Goal: Task Accomplishment & Management: Manage account settings

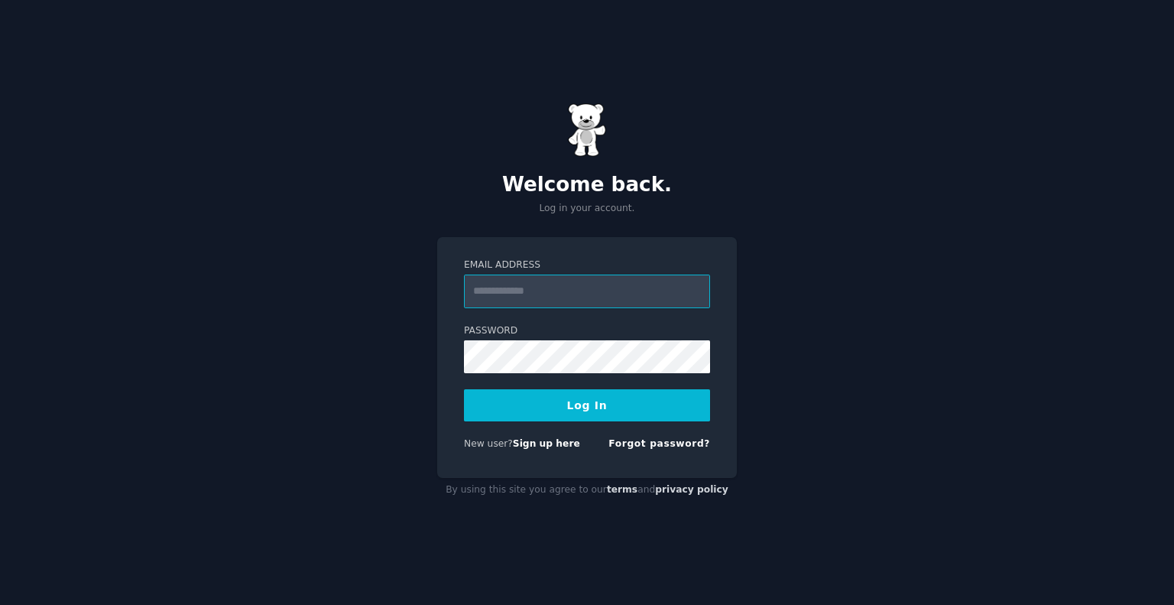
paste input "**********"
type input "**********"
click at [501, 414] on button "Log In" at bounding box center [587, 405] width 246 height 32
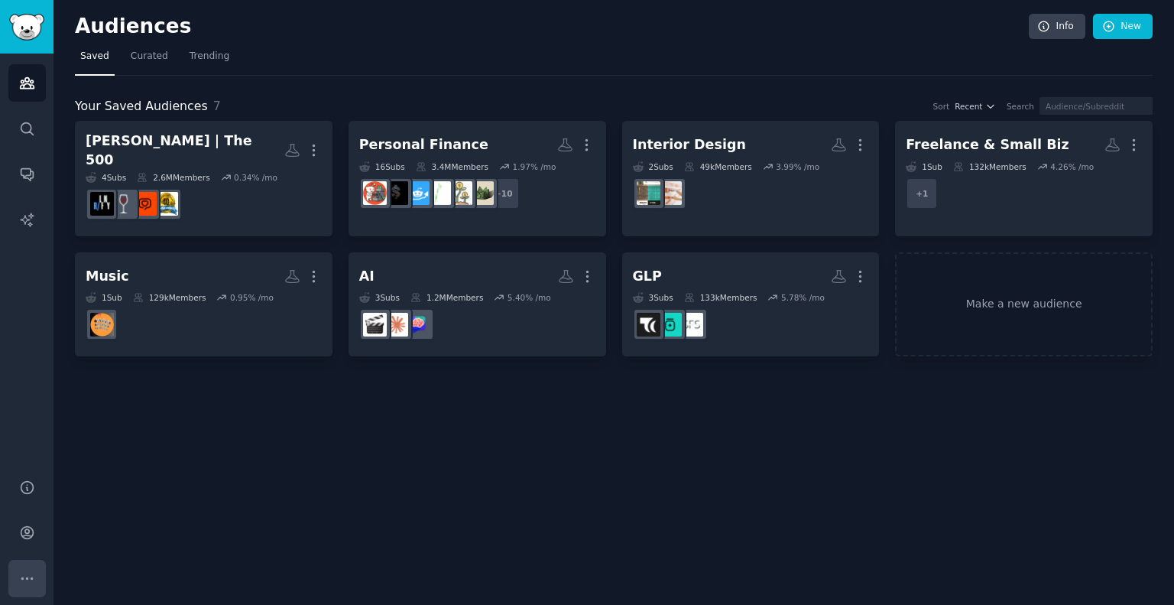
click at [28, 579] on icon "Sidebar" at bounding box center [26, 578] width 11 height 2
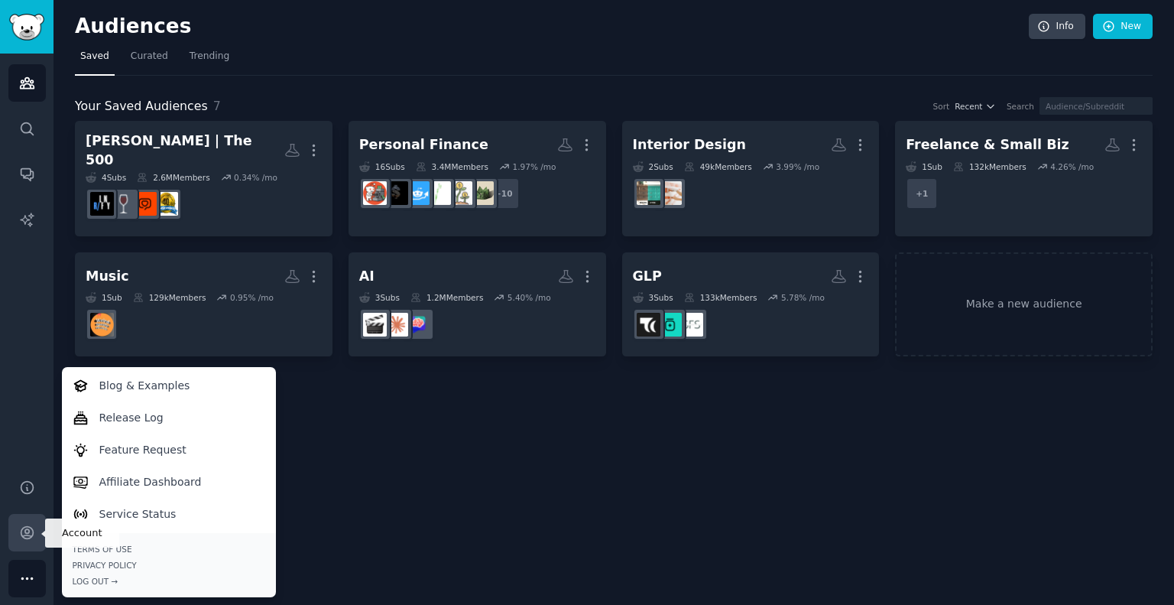
click at [22, 537] on icon "Sidebar" at bounding box center [27, 533] width 12 height 12
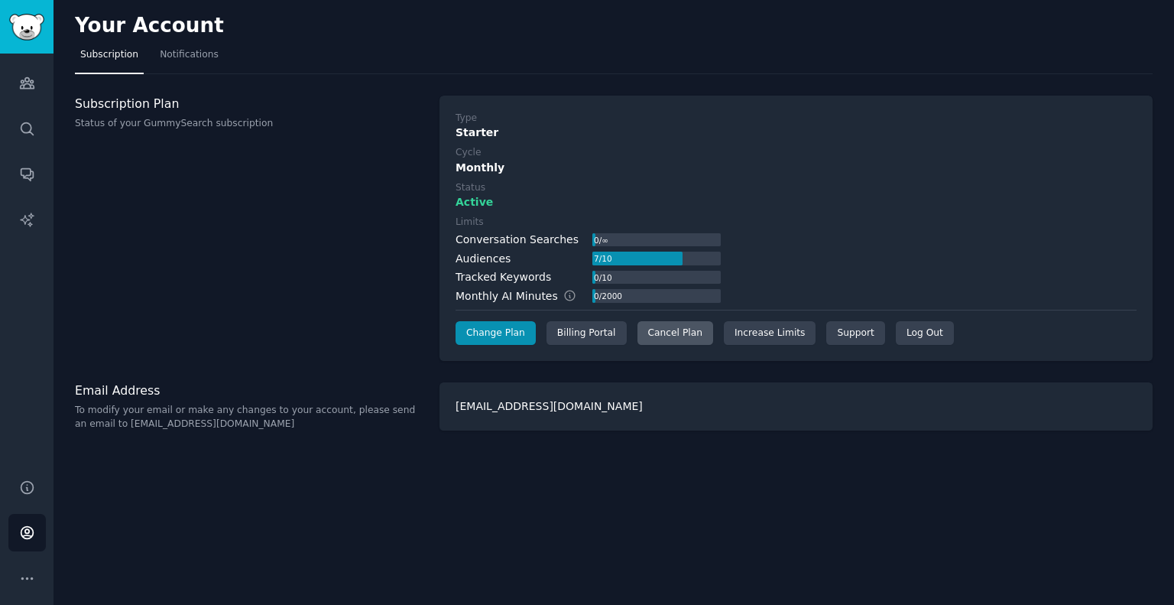
click at [678, 328] on div "Cancel Plan" at bounding box center [676, 333] width 76 height 24
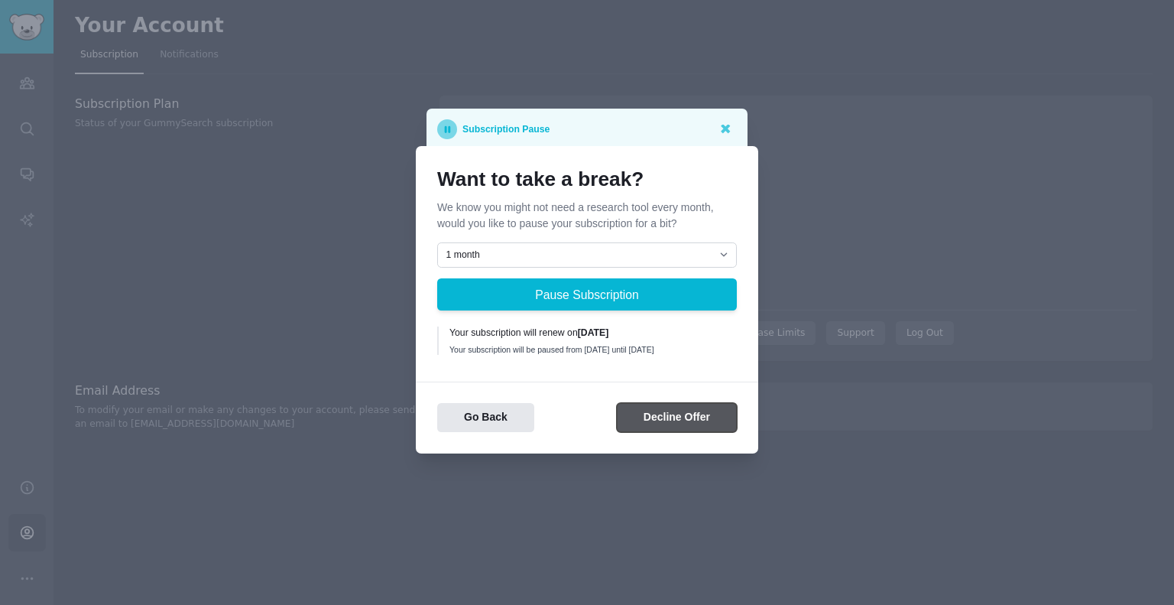
click at [709, 415] on button "Decline Offer" at bounding box center [677, 418] width 120 height 30
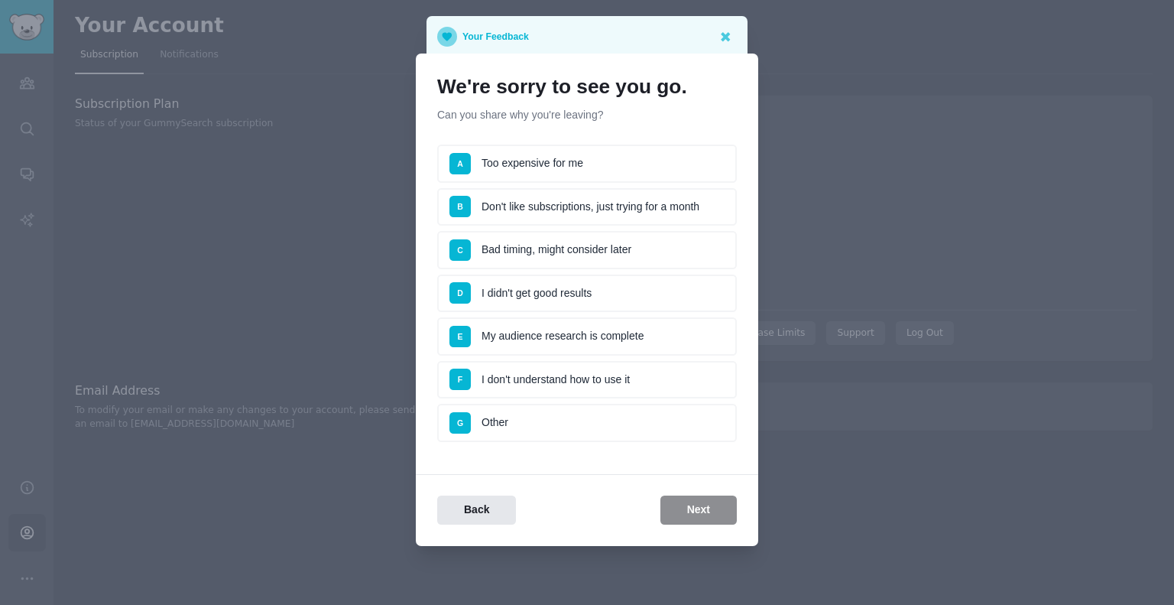
click at [523, 417] on li "G Other" at bounding box center [587, 423] width 300 height 38
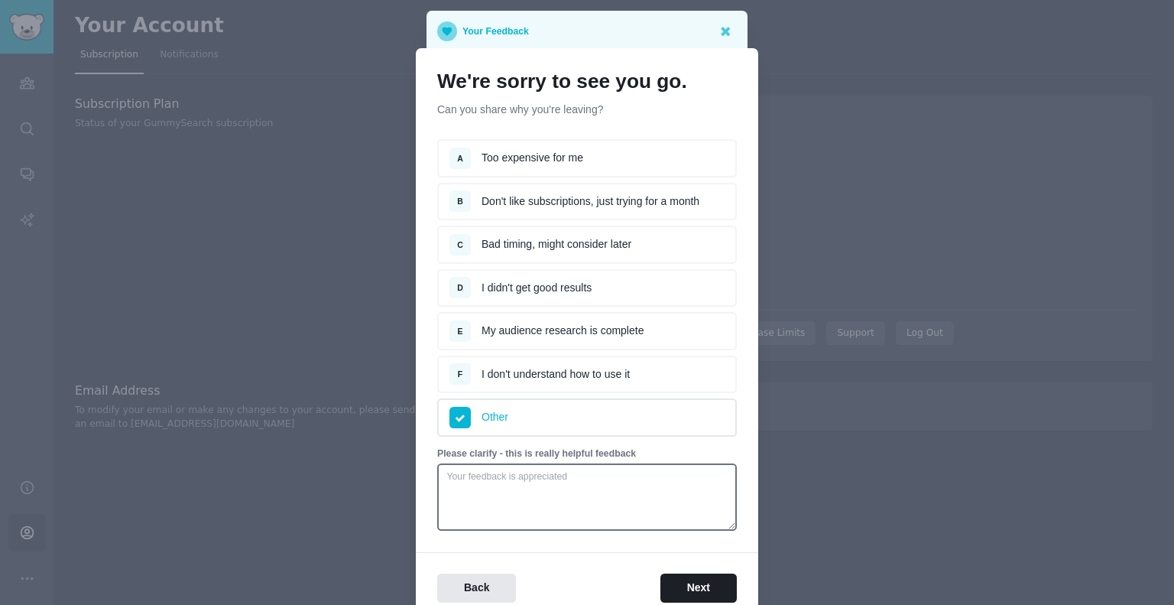
drag, startPoint x: 512, startPoint y: 528, endPoint x: 544, endPoint y: 517, distance: 34.1
click at [514, 528] on div "We're sorry to see you go. Can you share why you're leaving? Survey A Too expen…" at bounding box center [587, 336] width 342 height 576
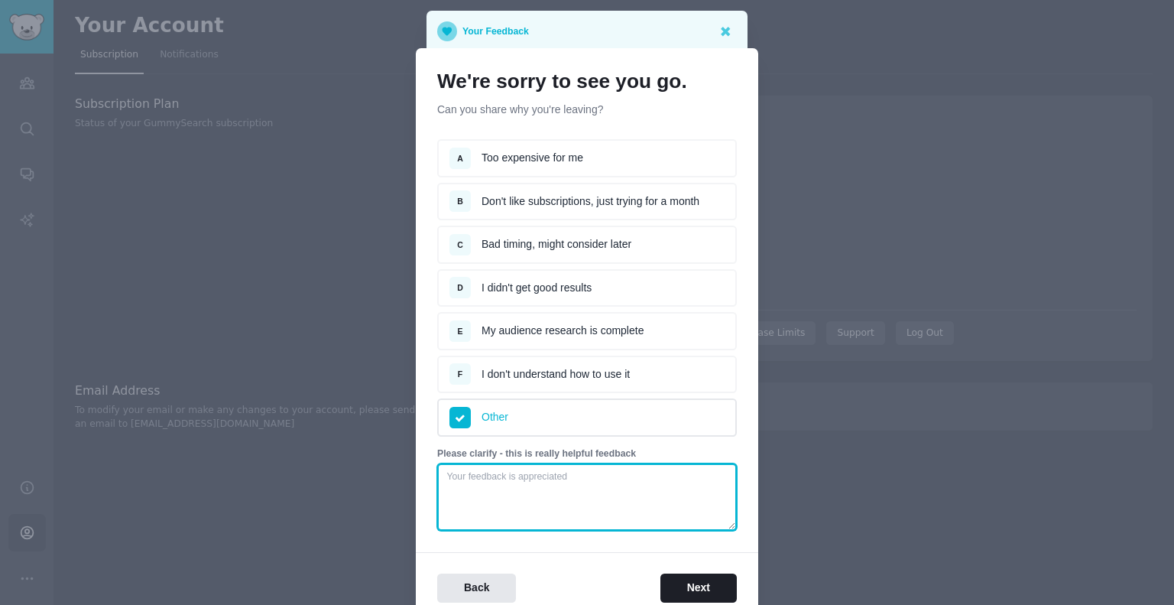
click at [593, 485] on textarea at bounding box center [587, 496] width 300 height 67
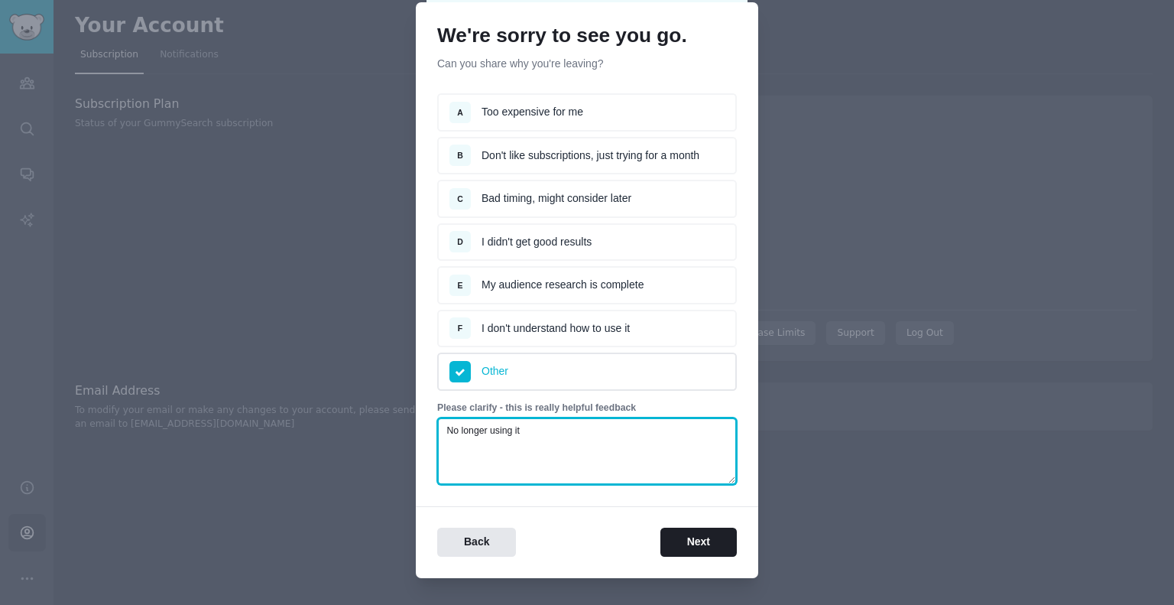
scroll to position [67, 0]
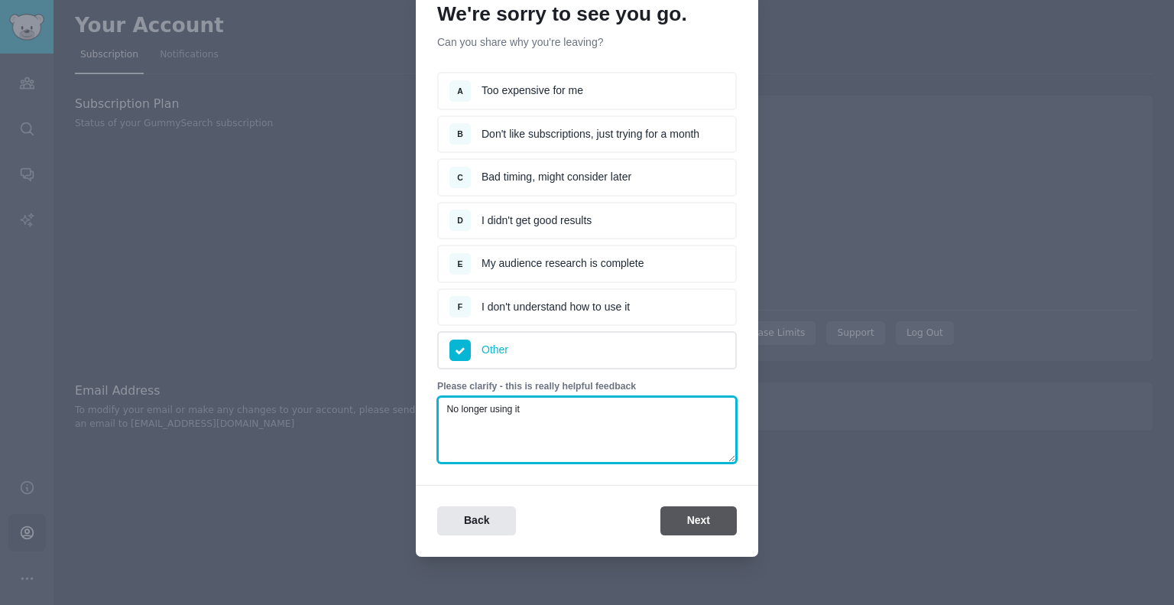
type textarea "No longer using it"
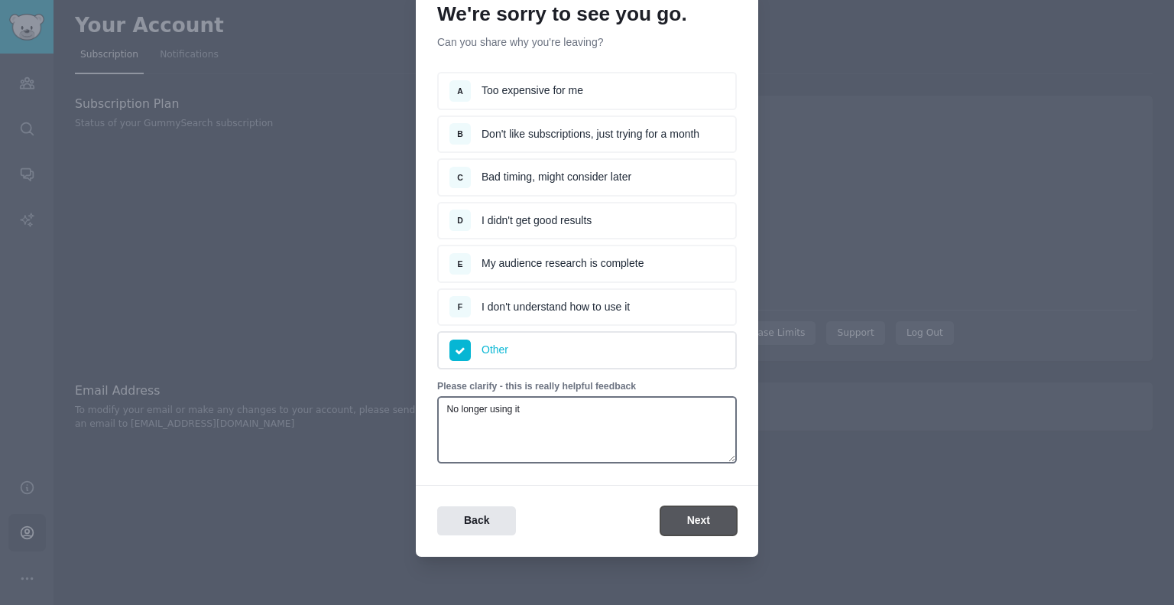
click at [718, 513] on button "Next" at bounding box center [698, 521] width 76 height 30
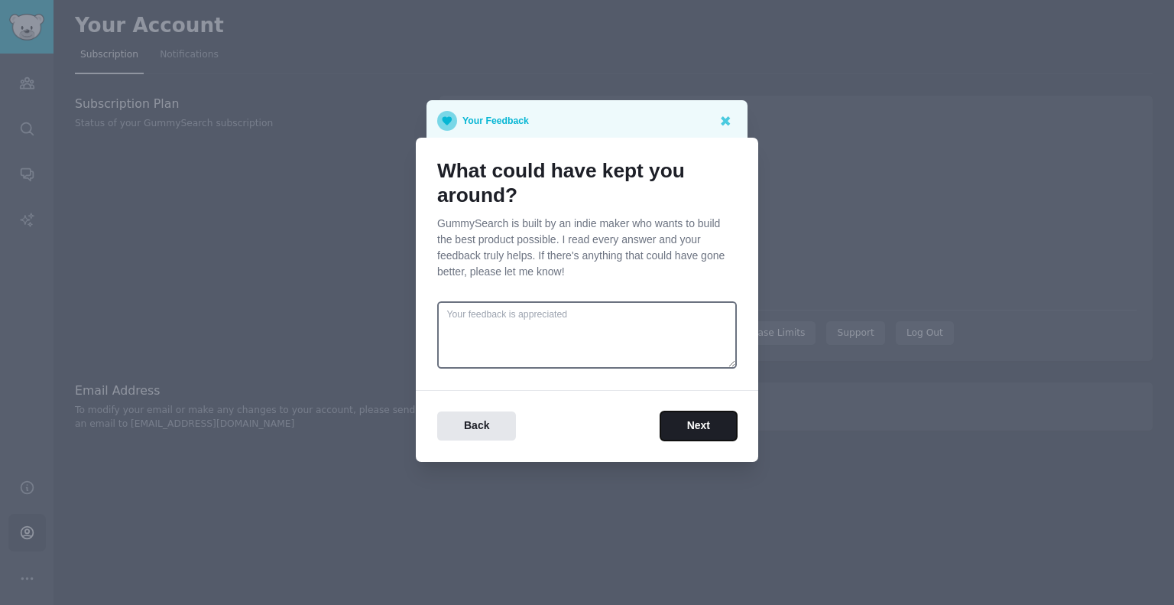
scroll to position [0, 0]
click at [709, 429] on button "Next" at bounding box center [698, 426] width 76 height 30
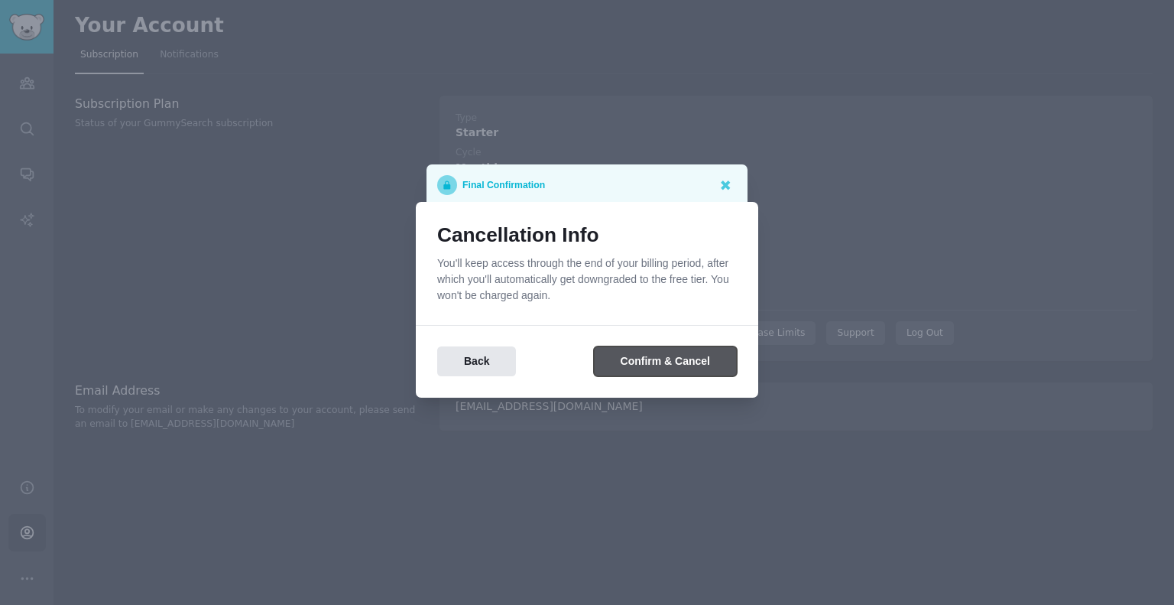
click at [687, 374] on button "Confirm & Cancel" at bounding box center [665, 361] width 143 height 30
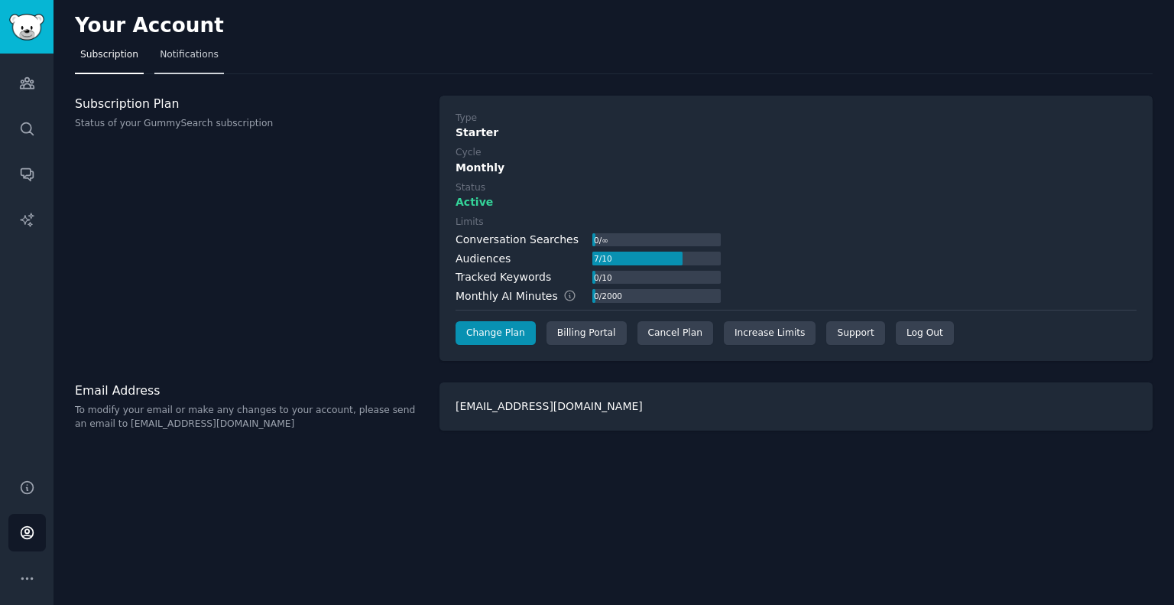
click at [200, 67] on link "Notifications" at bounding box center [189, 58] width 70 height 31
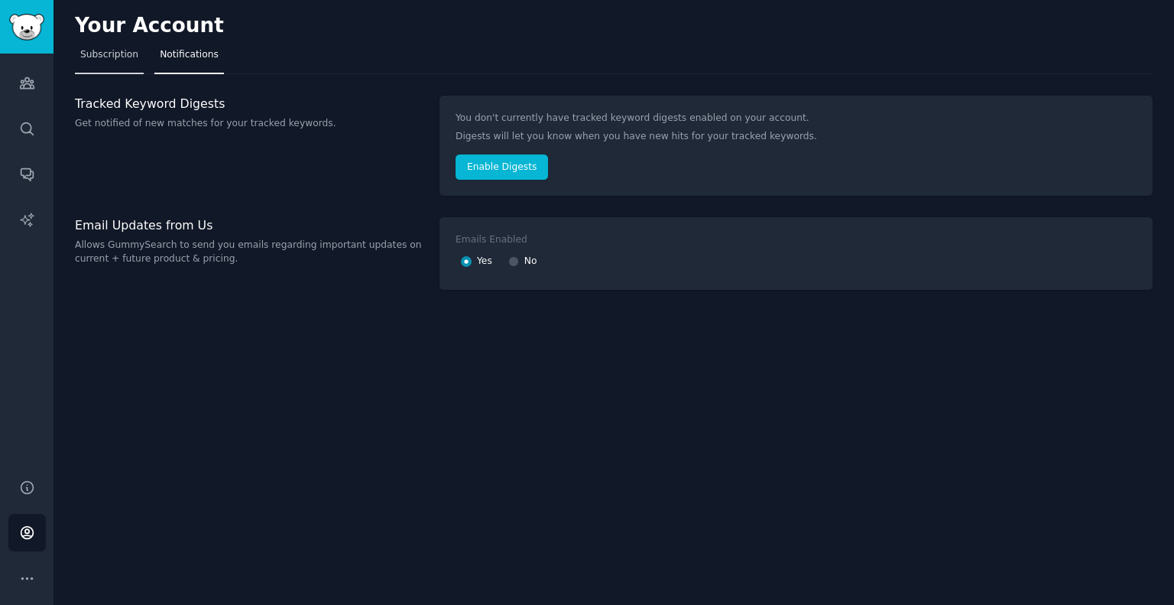
click at [105, 60] on span "Subscription" at bounding box center [109, 55] width 58 height 14
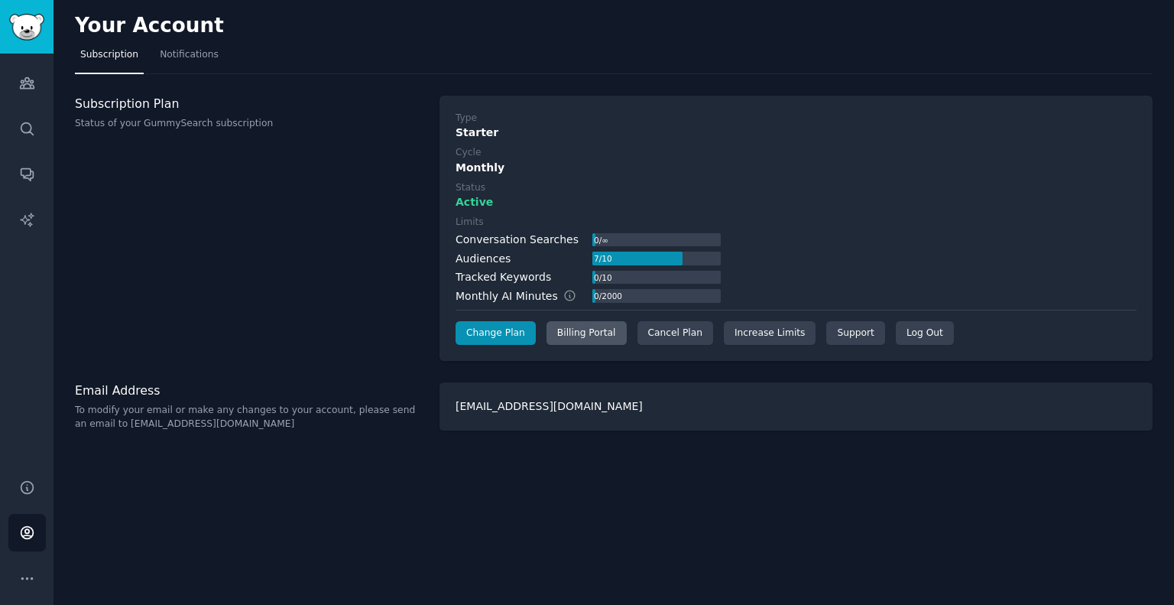
click at [575, 339] on div "Billing Portal" at bounding box center [587, 333] width 80 height 24
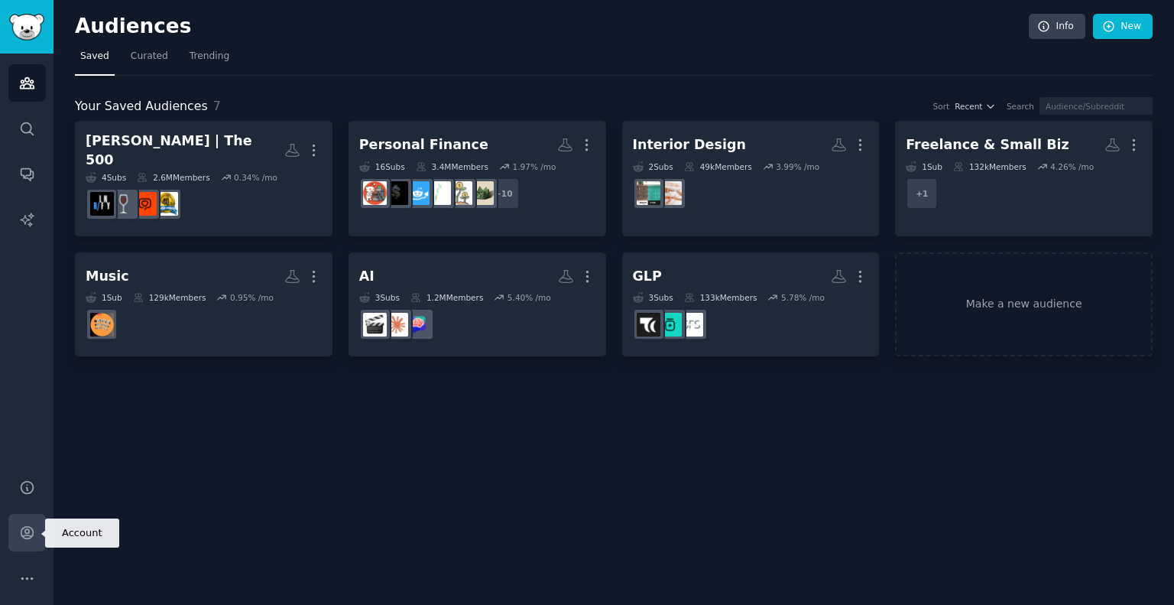
click at [31, 536] on icon "Sidebar" at bounding box center [27, 533] width 12 height 12
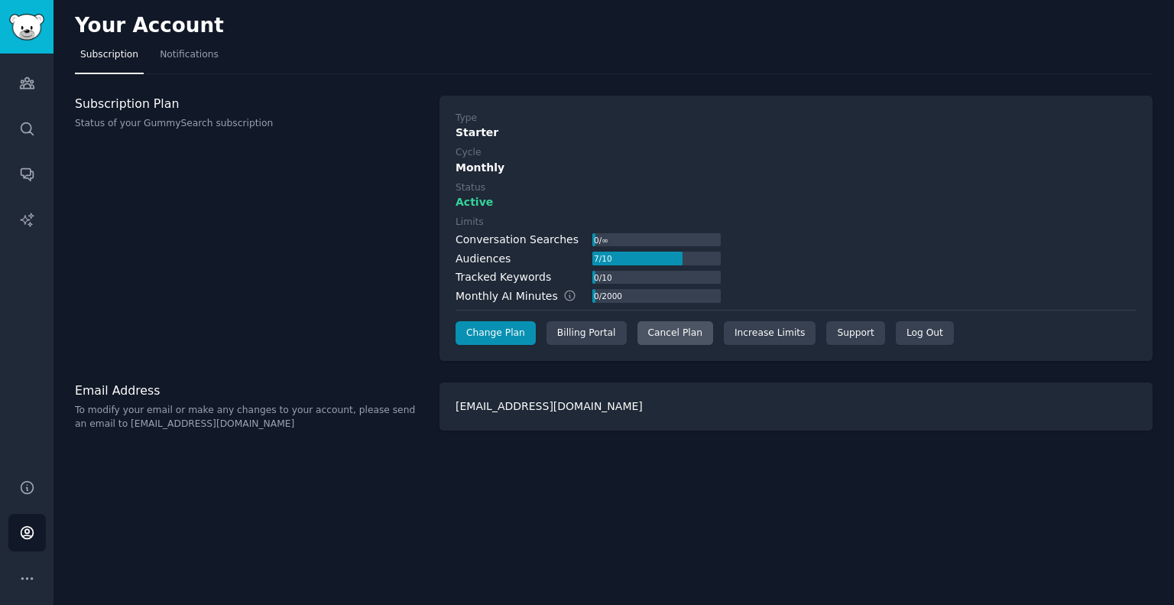
click at [657, 328] on div "Cancel Plan" at bounding box center [676, 333] width 76 height 24
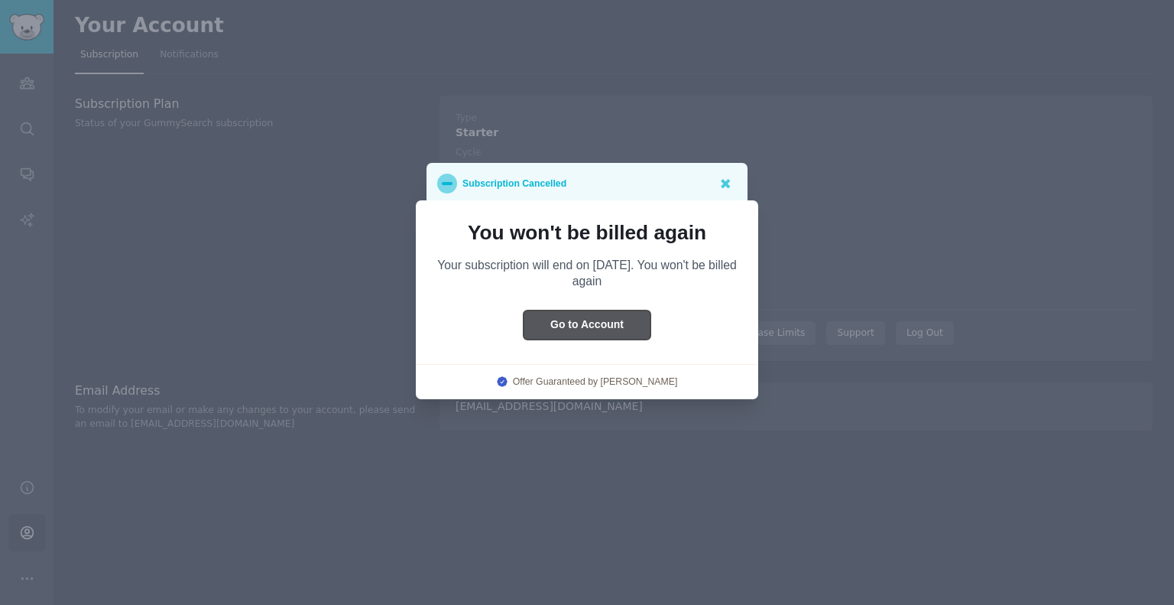
click at [572, 326] on button "Go to Account" at bounding box center [587, 325] width 127 height 30
